Goal: Transaction & Acquisition: Book appointment/travel/reservation

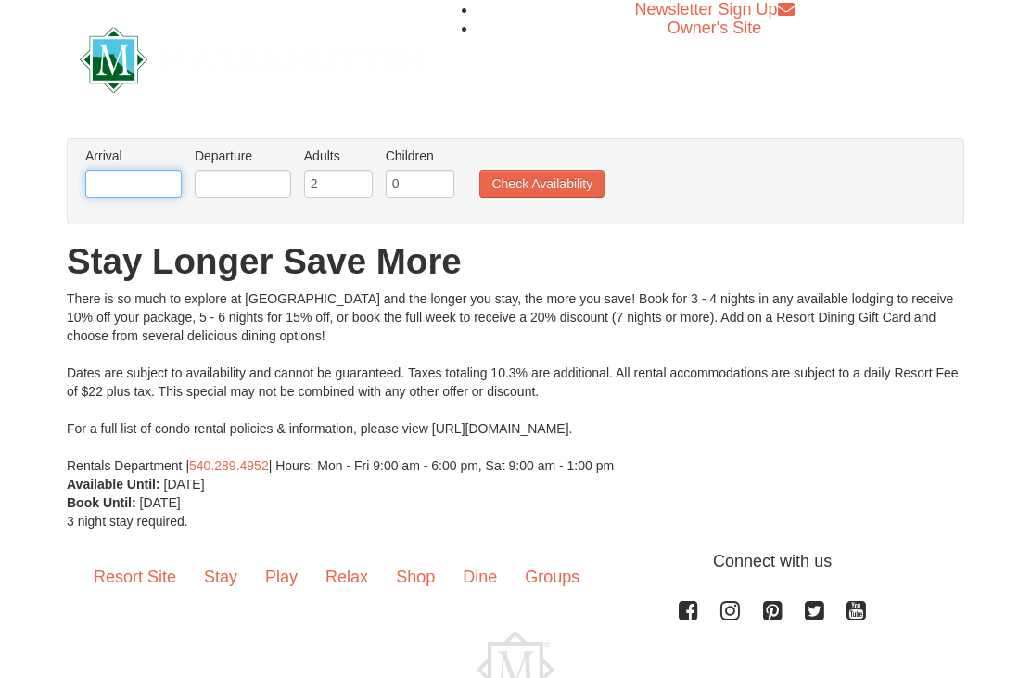
click at [135, 183] on input "text" at bounding box center [133, 184] width 96 height 28
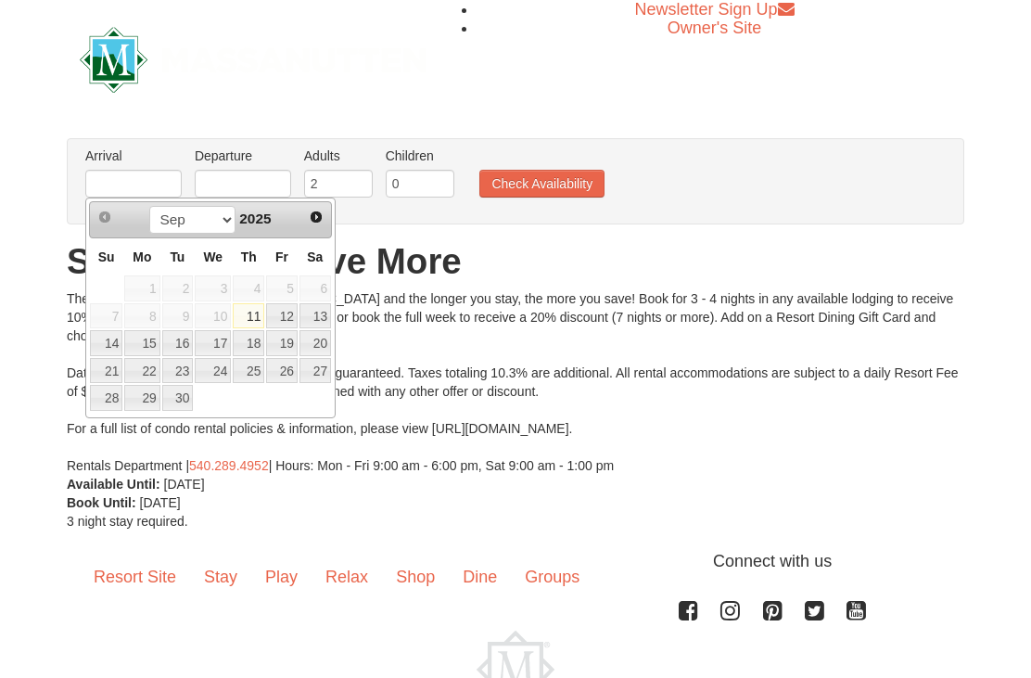
click at [147, 263] on span "Mo" at bounding box center [142, 256] width 19 height 15
click at [145, 256] on span "Mo" at bounding box center [142, 256] width 19 height 15
click at [151, 392] on link "29" at bounding box center [141, 398] width 35 height 26
type input "[DATE]"
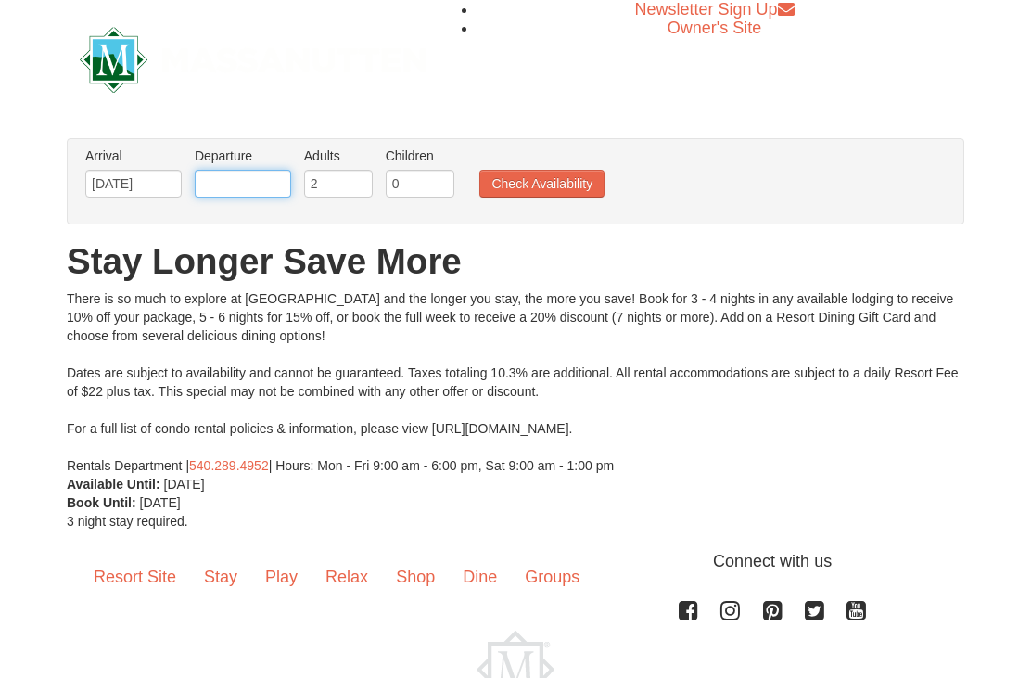
click at [265, 190] on input "text" at bounding box center [243, 184] width 96 height 28
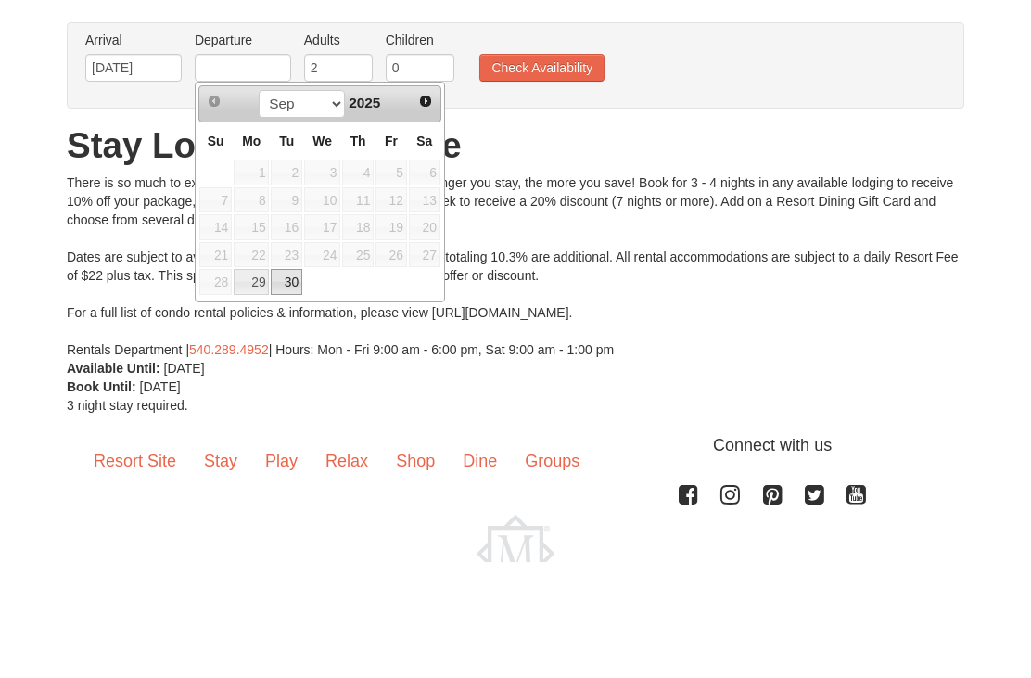
click at [299, 385] on link "30" at bounding box center [287, 398] width 32 height 26
type input "[DATE]"
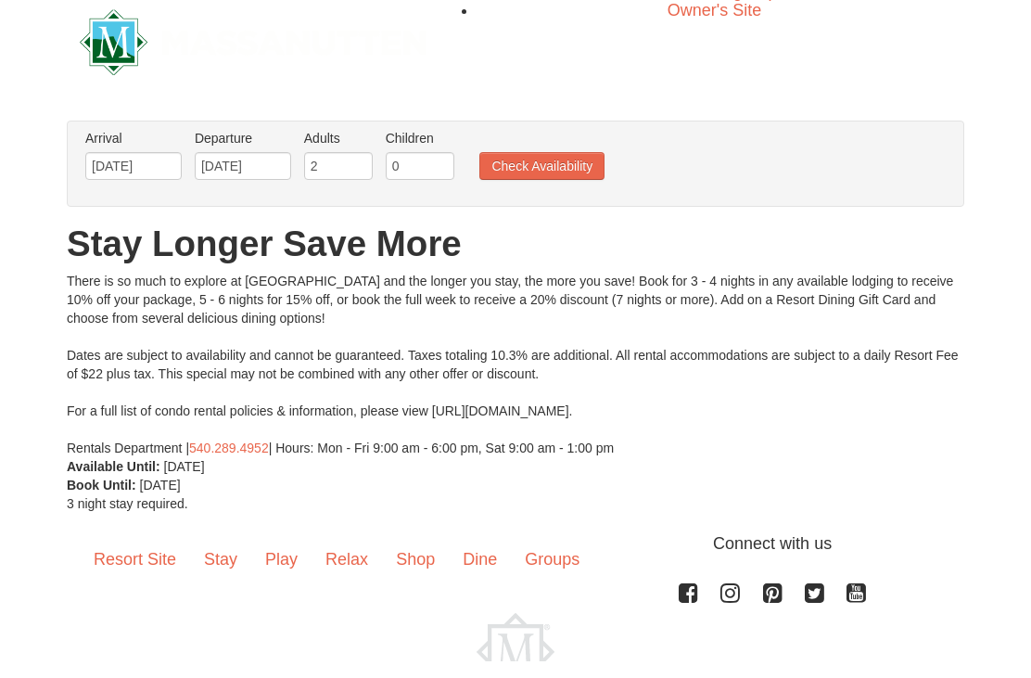
scroll to position [19, 0]
click at [555, 155] on button "Check Availability" at bounding box center [541, 165] width 125 height 28
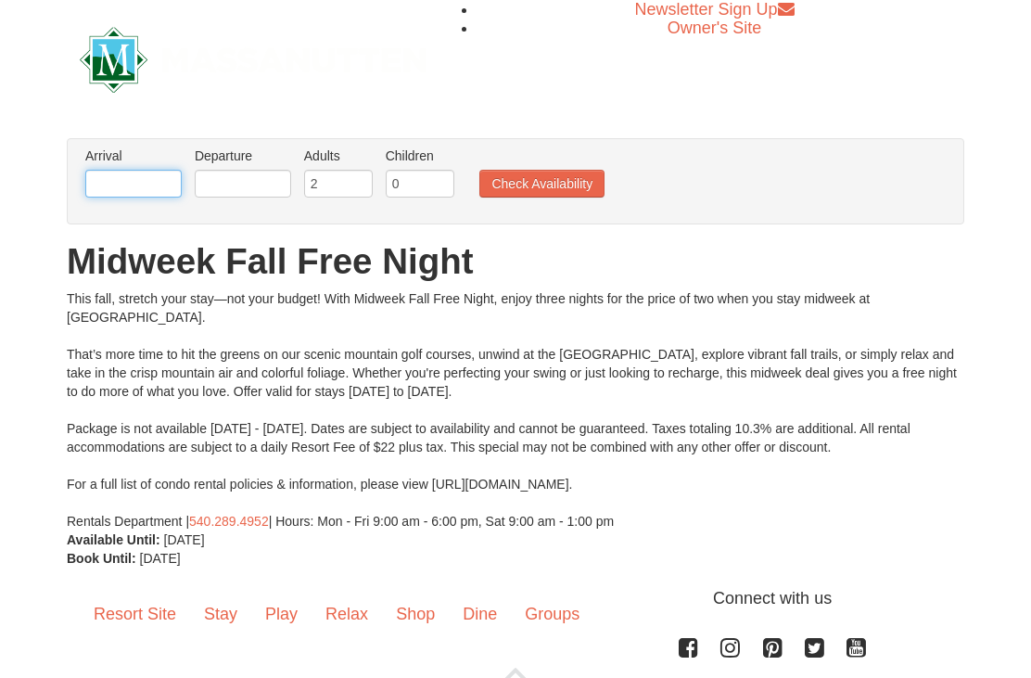
click at [150, 173] on input "text" at bounding box center [133, 184] width 96 height 28
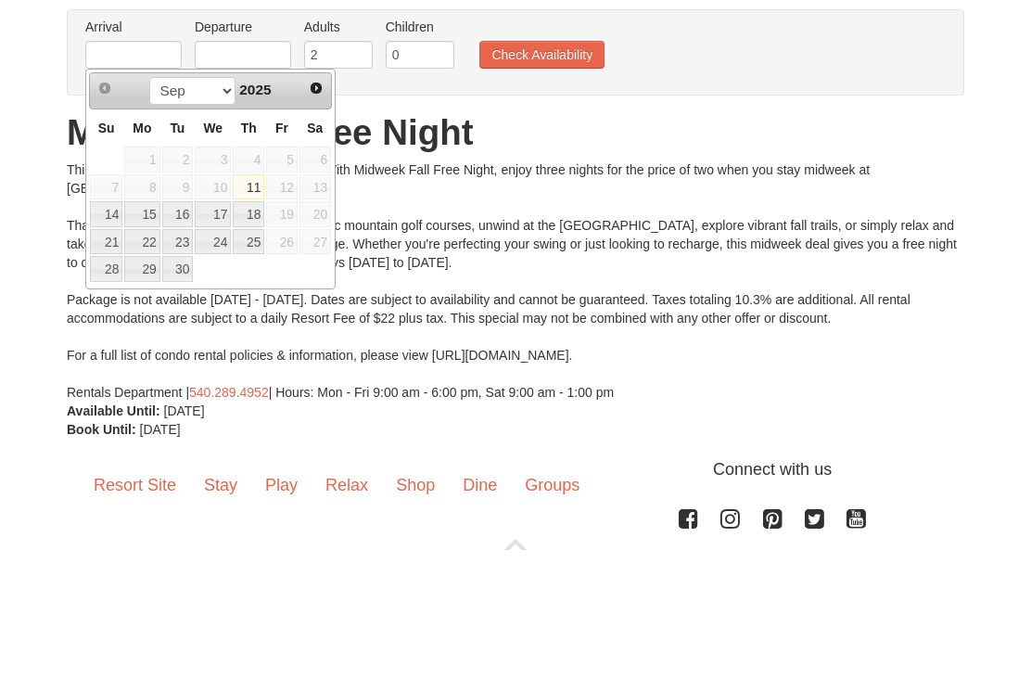
click at [224, 330] on link "17" at bounding box center [213, 343] width 36 height 26
type input "09/17/2025"
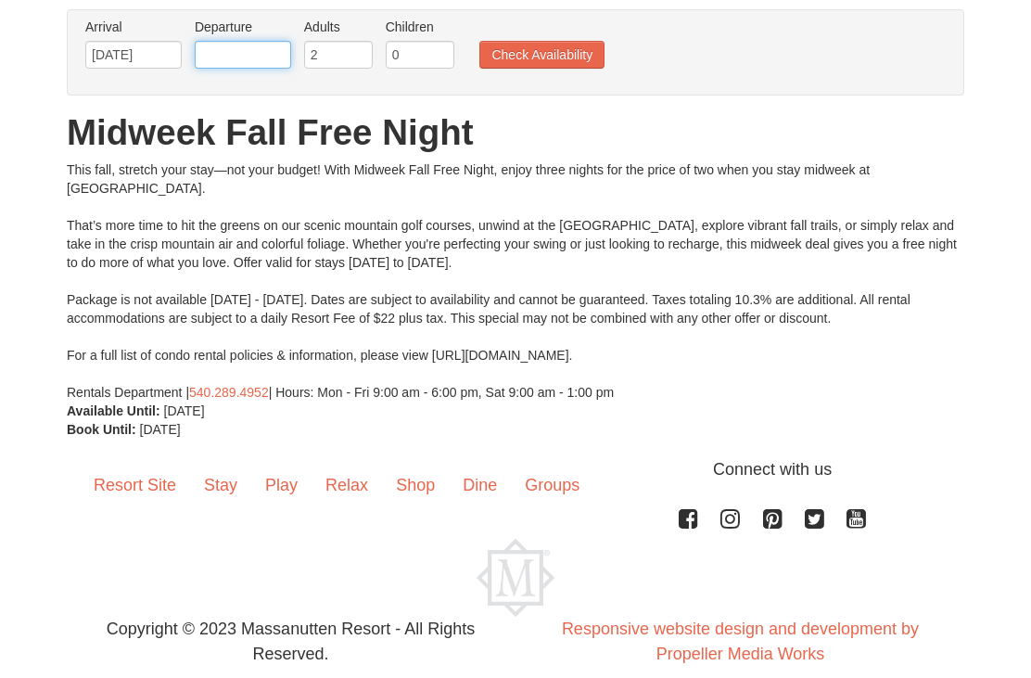
click at [255, 46] on input "text" at bounding box center [243, 55] width 96 height 28
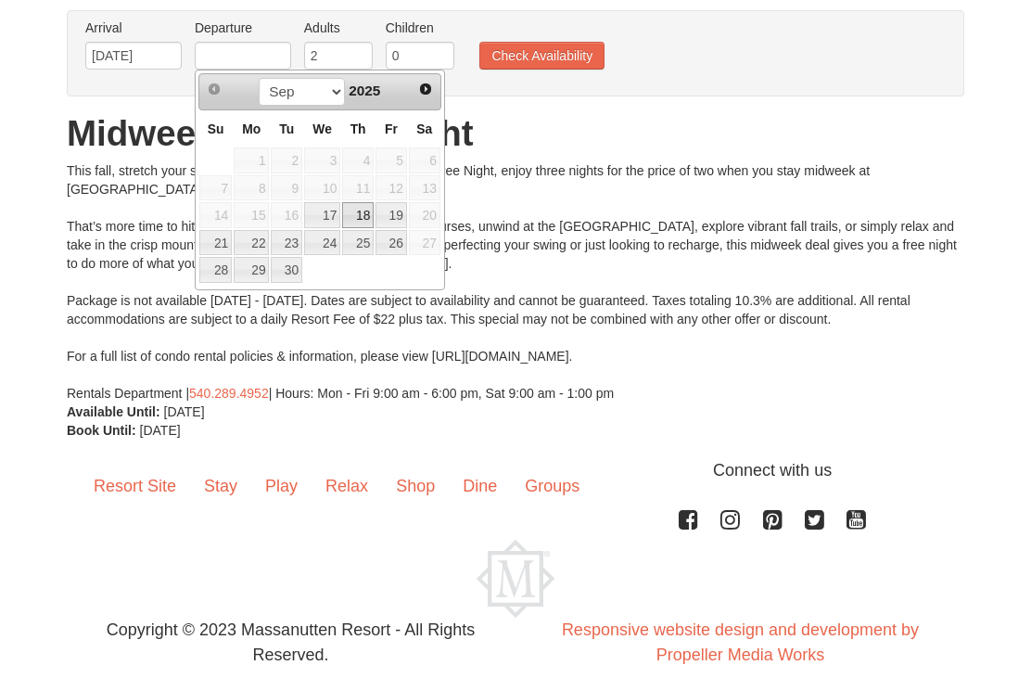
click at [364, 217] on link "18" at bounding box center [358, 215] width 32 height 26
type input "09/18/2025"
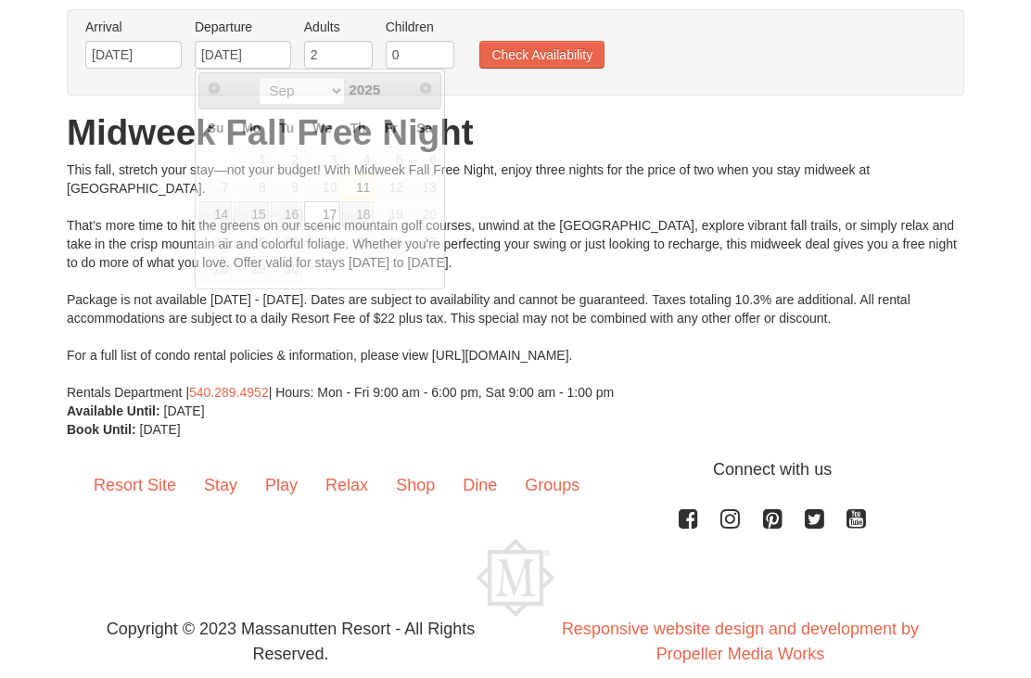
scroll to position [129, 0]
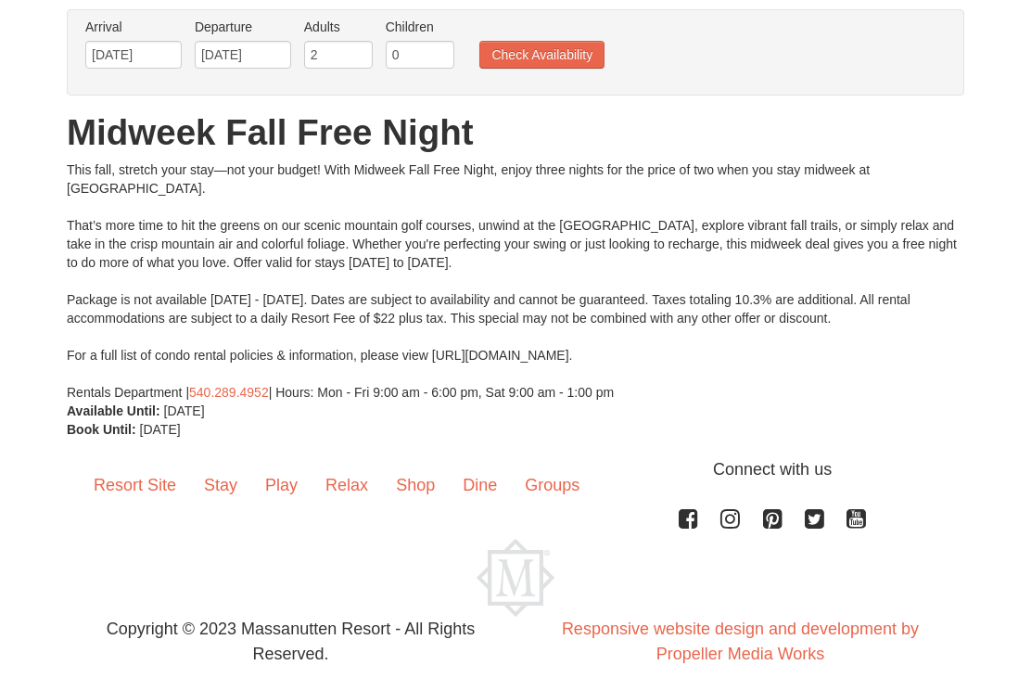
click at [541, 48] on button "Check Availability" at bounding box center [541, 55] width 125 height 28
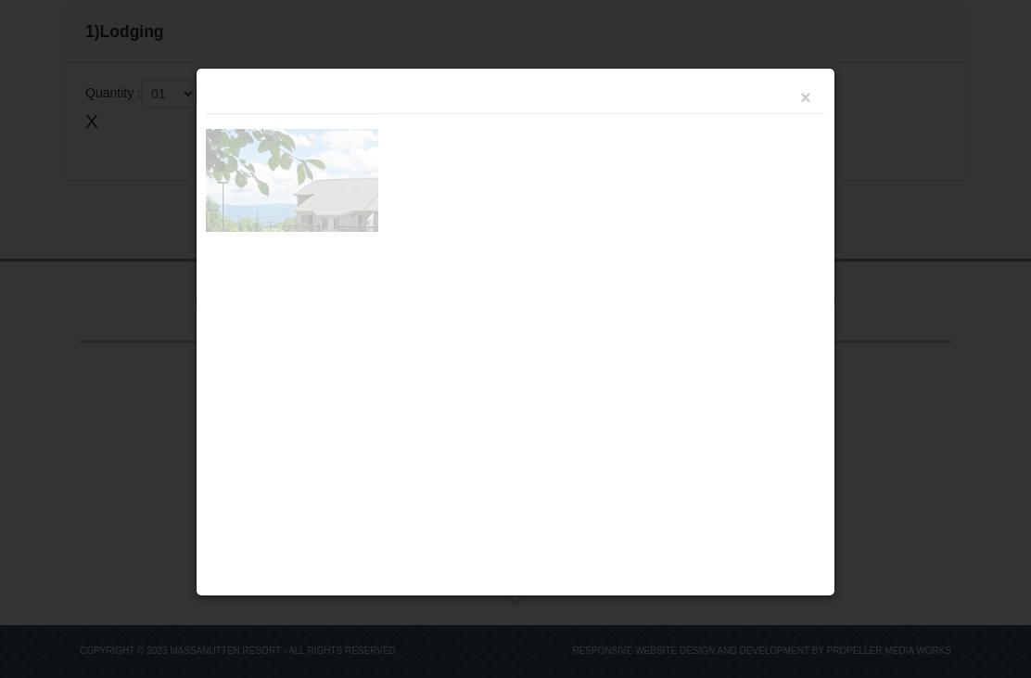
scroll to position [631, 0]
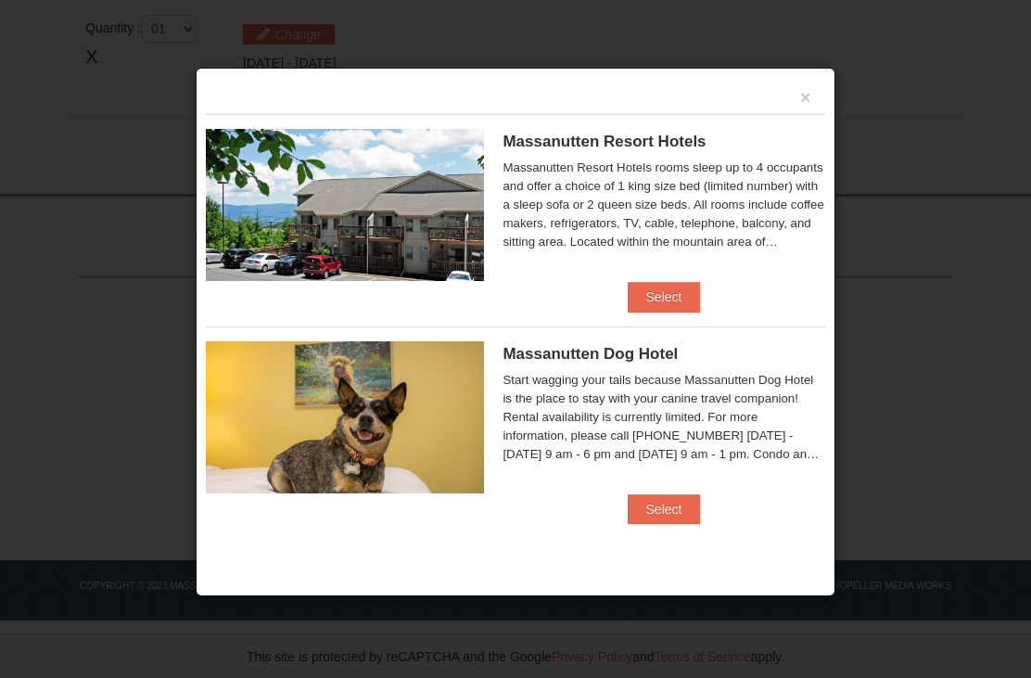
click at [684, 282] on button "Select" at bounding box center [664, 297] width 73 height 30
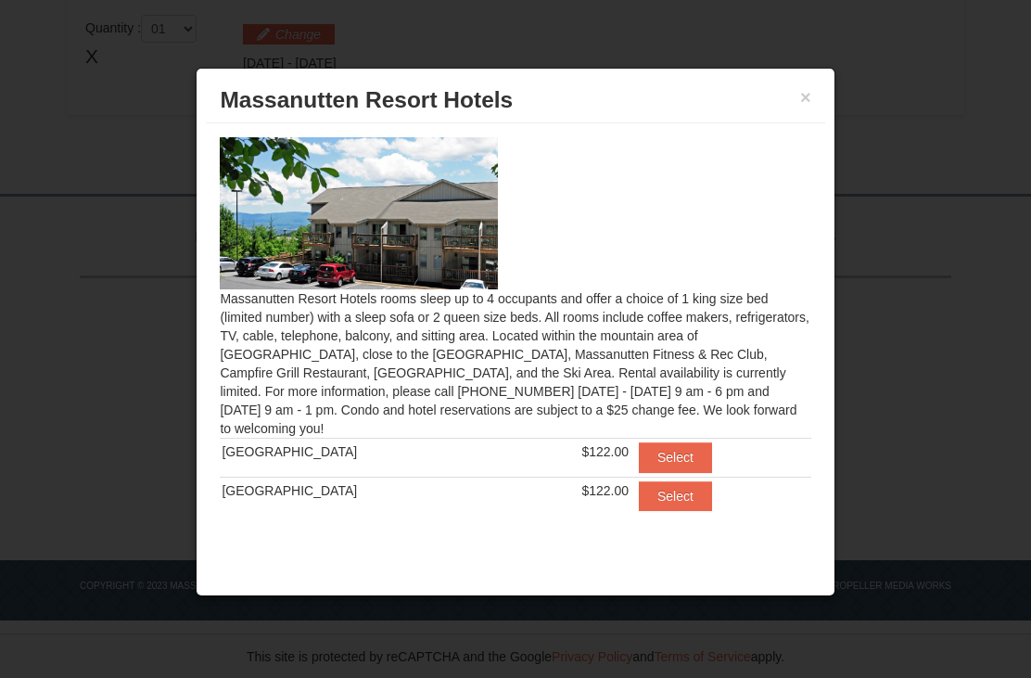
click at [663, 442] on button "Select" at bounding box center [675, 457] width 73 height 30
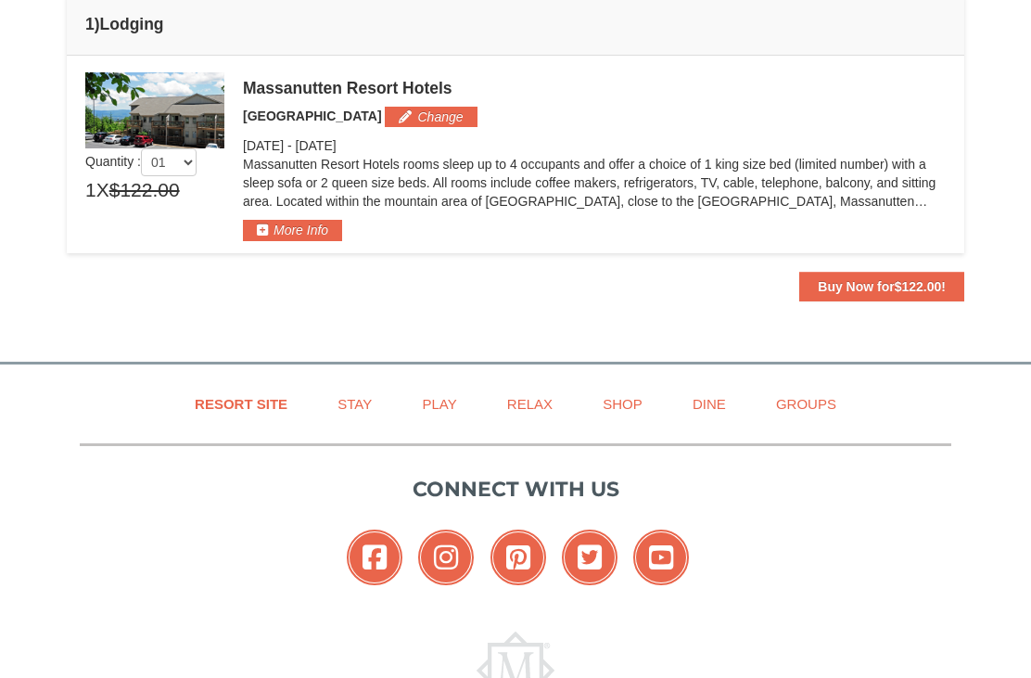
scroll to position [569, 0]
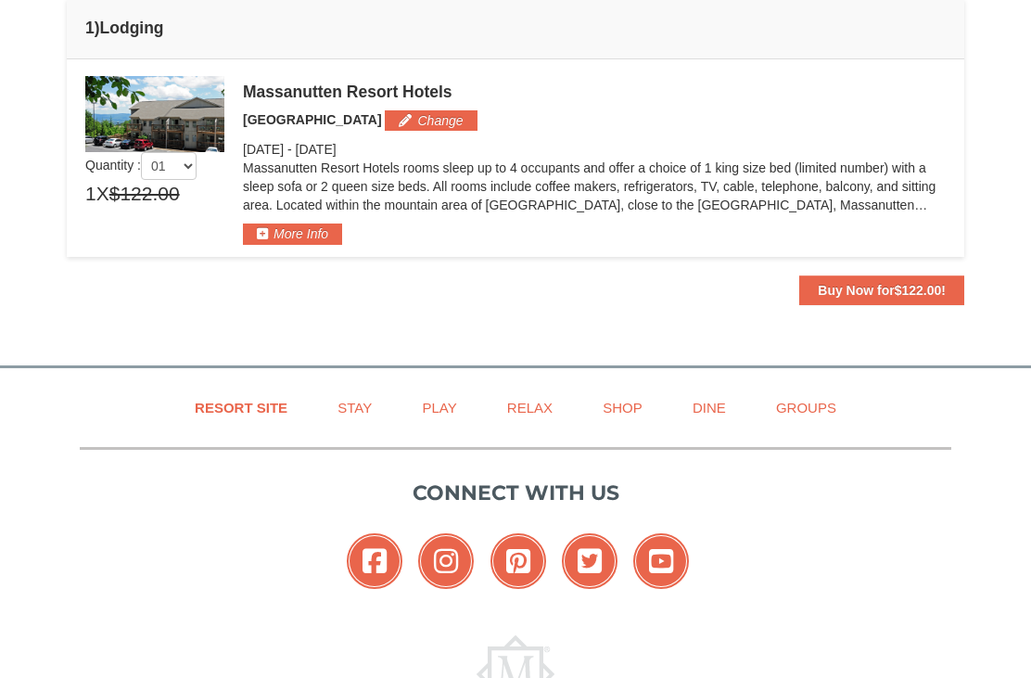
click at [314, 230] on button "More Info" at bounding box center [292, 234] width 99 height 20
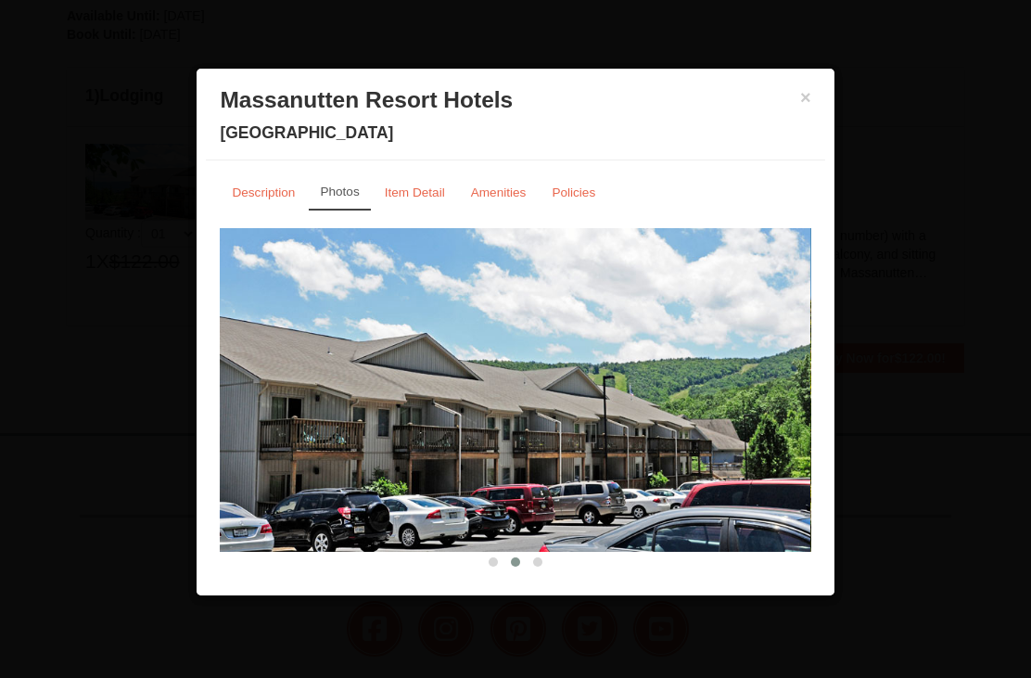
scroll to position [501, 0]
click at [428, 186] on small "Item Detail" at bounding box center [415, 192] width 60 height 14
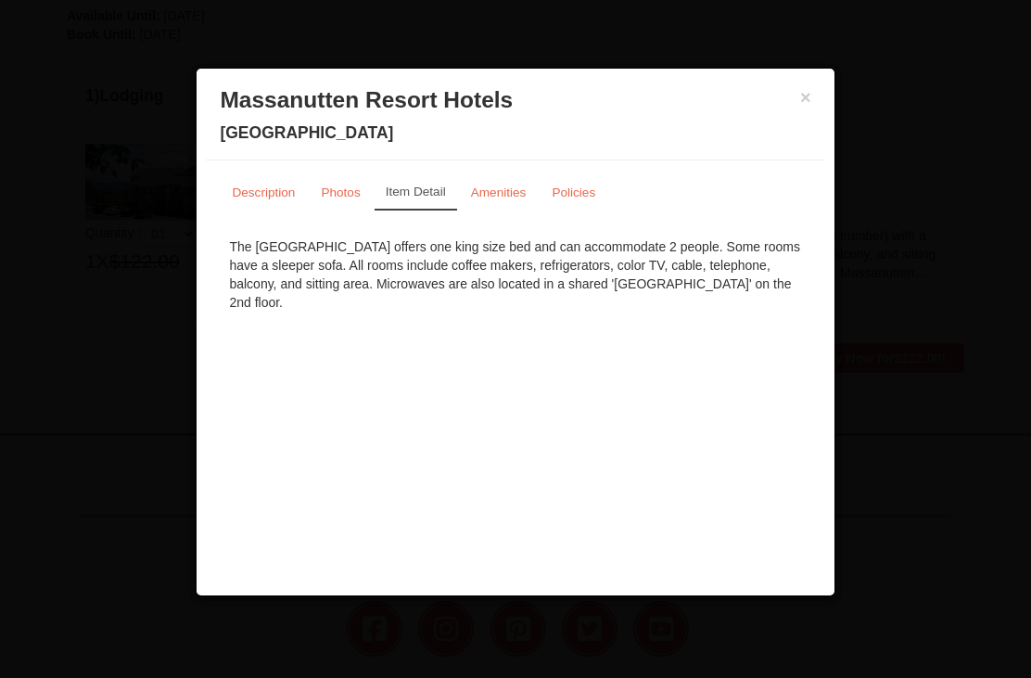
click at [512, 181] on link "Amenities" at bounding box center [499, 192] width 80 height 36
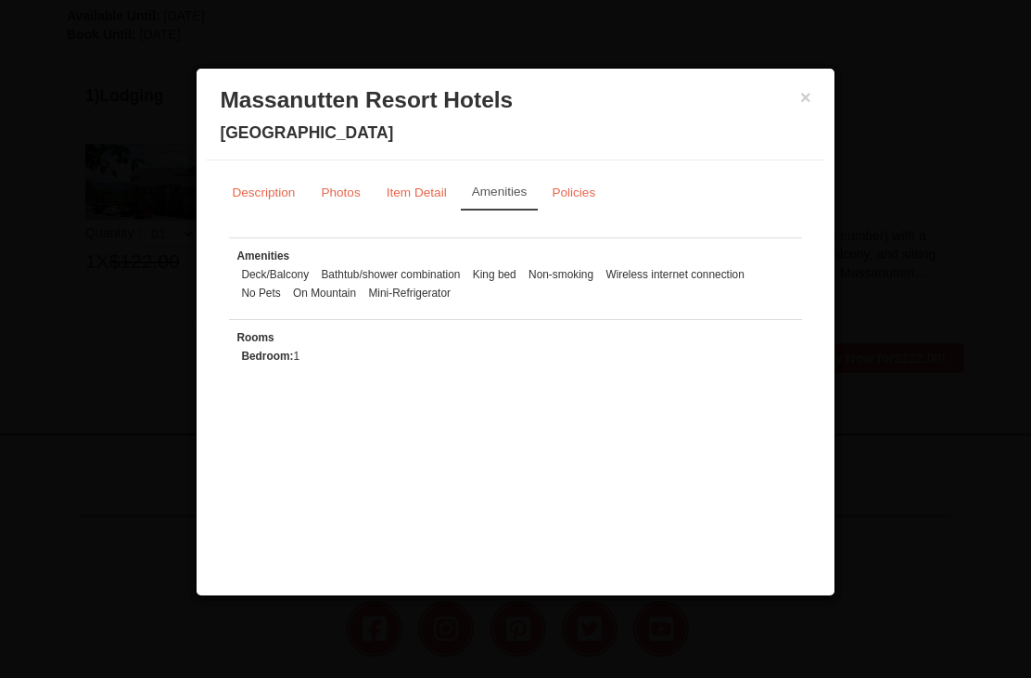
click at [588, 187] on small "Policies" at bounding box center [574, 192] width 44 height 14
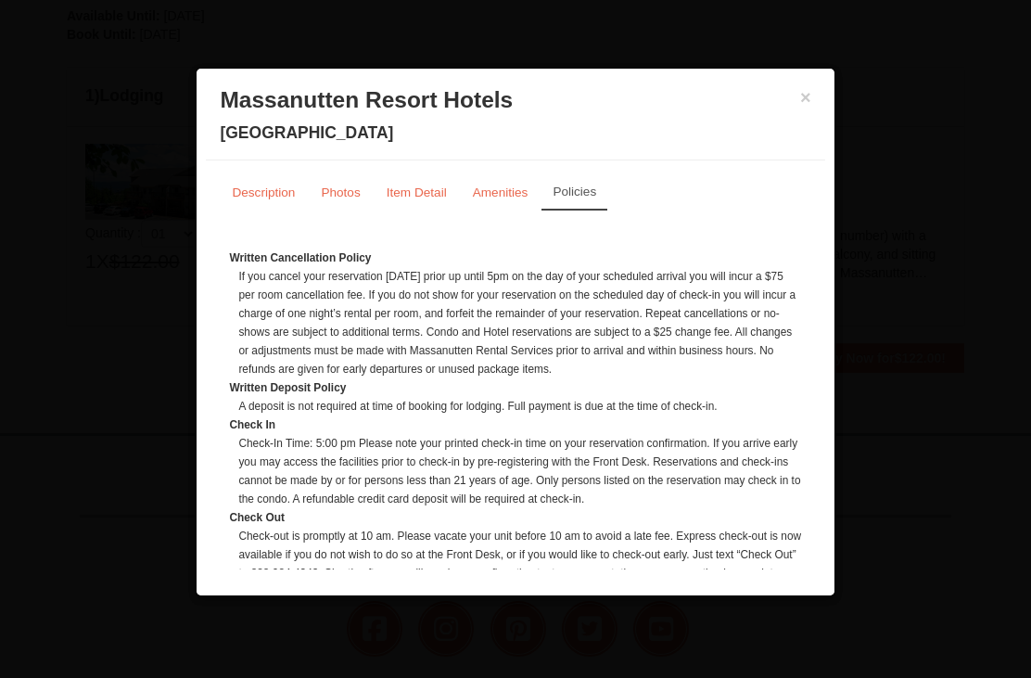
scroll to position [0, 0]
click at [342, 185] on small "Photos" at bounding box center [340, 192] width 39 height 14
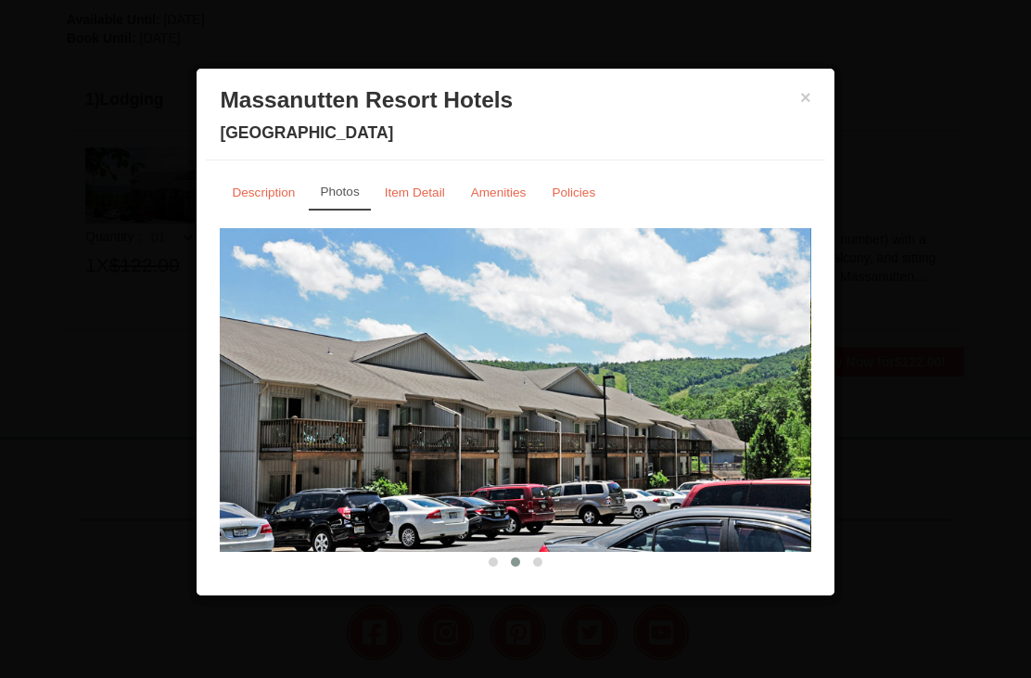
scroll to position [495, 0]
